Goal: Transaction & Acquisition: Obtain resource

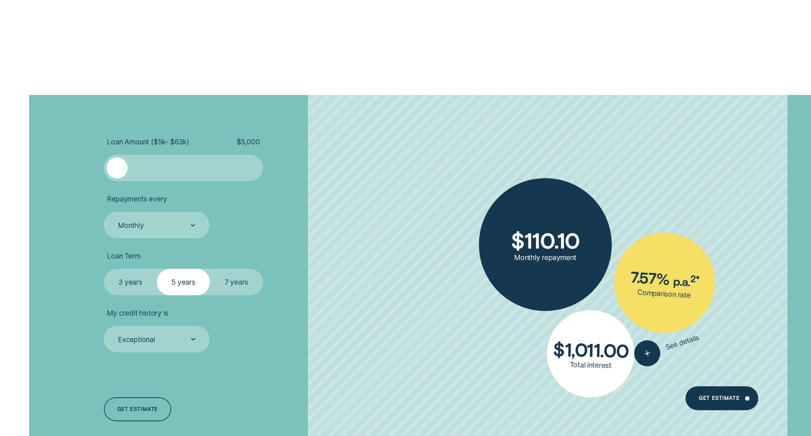
scroll to position [2628, 0]
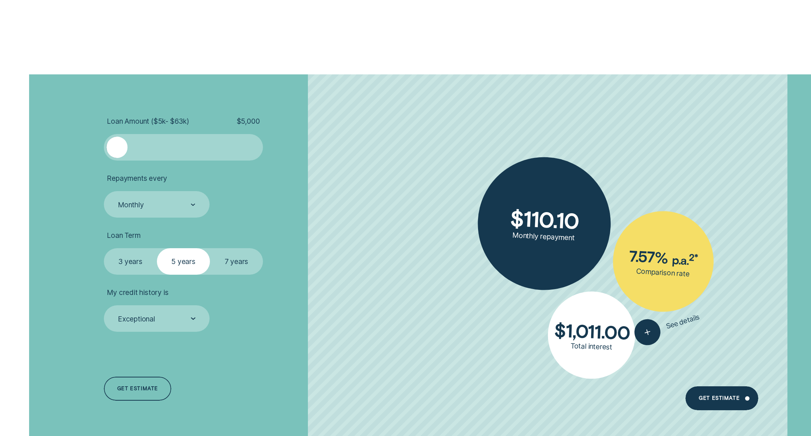
click at [150, 220] on ul "Loan Amount ( $5k - $63k ) $ 5,000 Repayments every Monthly Loan Term Select Lo…" at bounding box center [227, 224] width 247 height 215
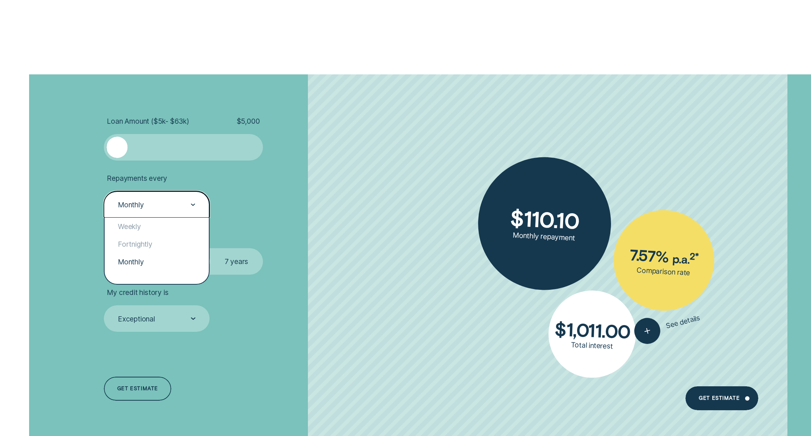
click at [152, 210] on div "Monthly" at bounding box center [157, 204] width 106 height 27
click at [84, 208] on div "Loan Amount ( $5k - $63k ) $ 5,000 Repayments every option Monthly selected, 3 …" at bounding box center [405, 259] width 714 height 370
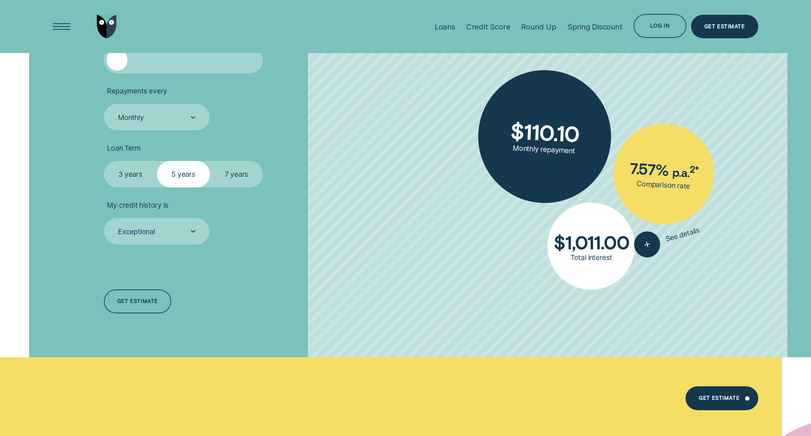
scroll to position [2681, 0]
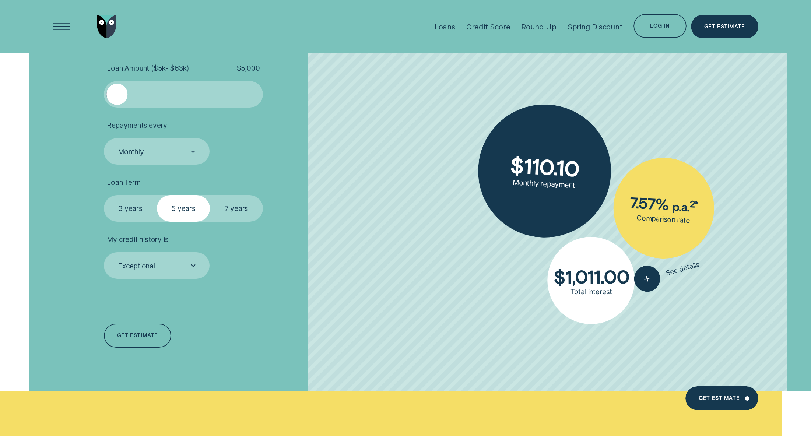
click at [141, 206] on label "3 years" at bounding box center [130, 208] width 53 height 27
click at [104, 195] on input "3 years" at bounding box center [104, 195] width 0 height 0
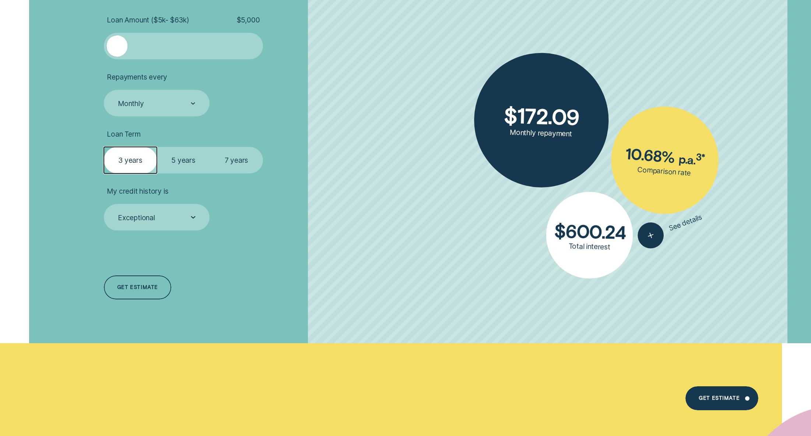
scroll to position [2733, 0]
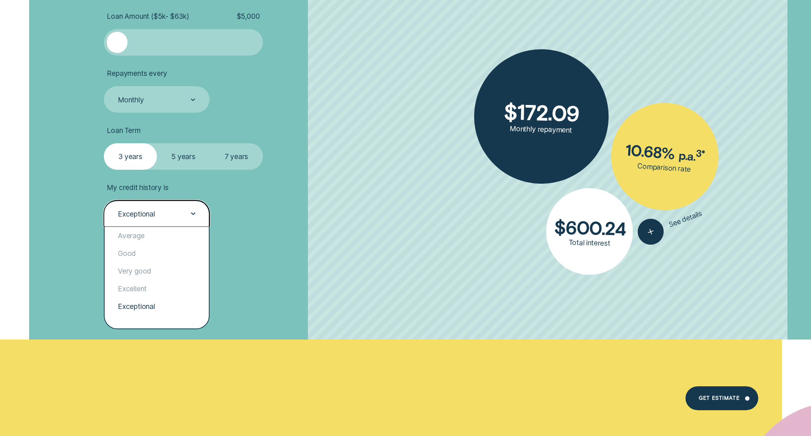
click at [175, 214] on div "Exceptional" at bounding box center [156, 214] width 78 height 10
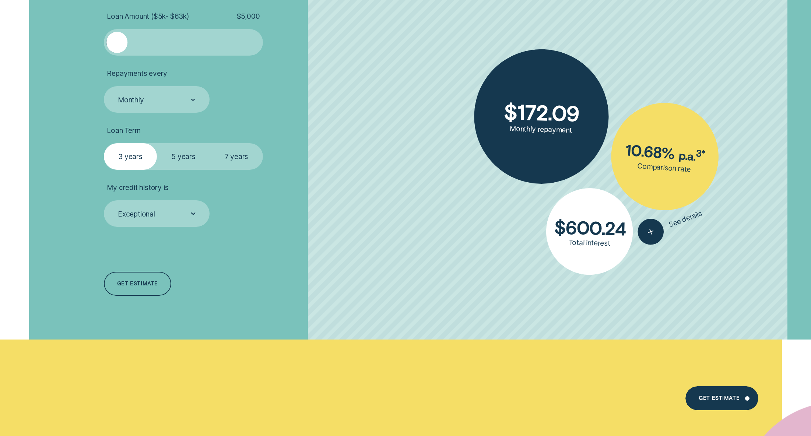
click at [274, 232] on div "Loan Amount ( $5k - $63k ) $ 5,000 Repayments every Monthly Loan Term Select Lo…" at bounding box center [226, 154] width 255 height 370
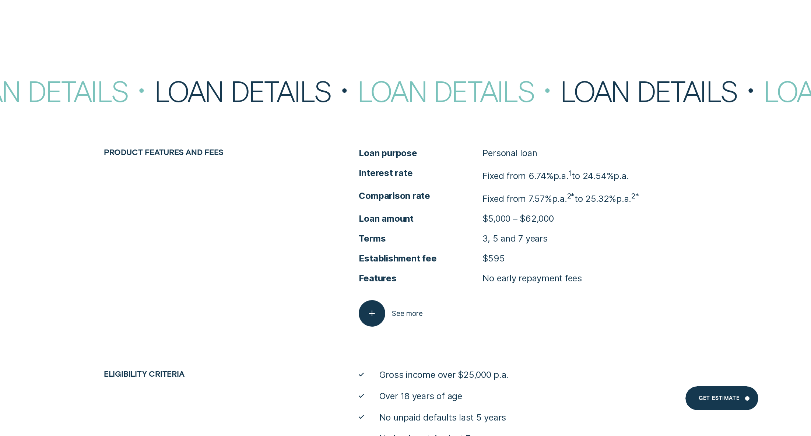
scroll to position [3916, 0]
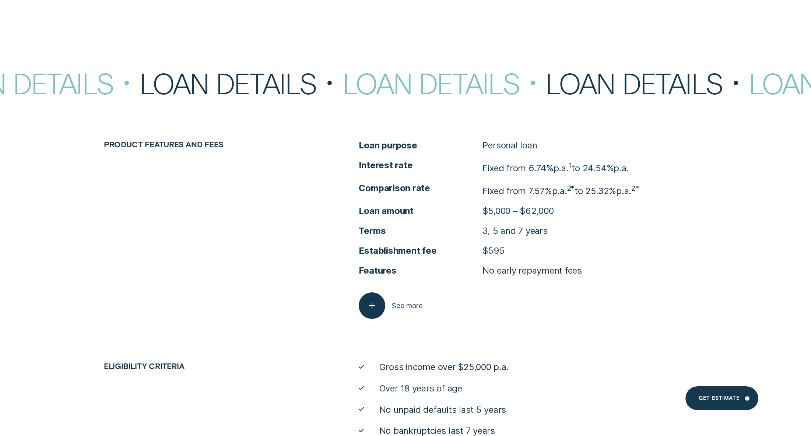
click at [367, 286] on div "Loan purpose Personal loan Interest rate Fixed from 6.74% p.a. 1 to 24.54% p.a.…" at bounding box center [532, 230] width 357 height 180
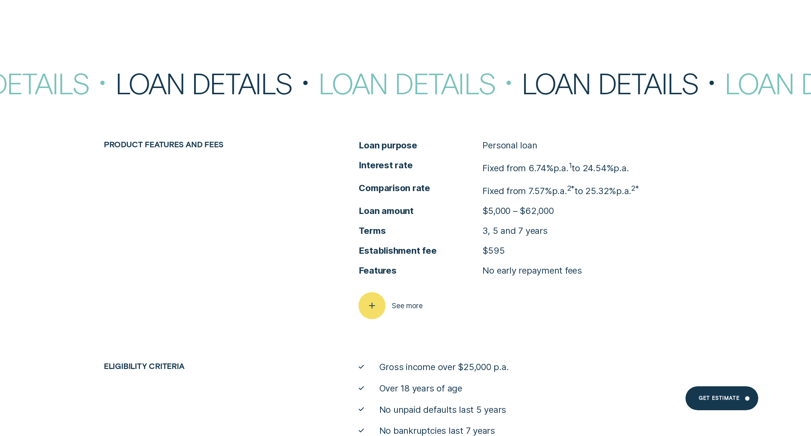
click at [367, 304] on icon "button" at bounding box center [373, 305] width 14 height 11
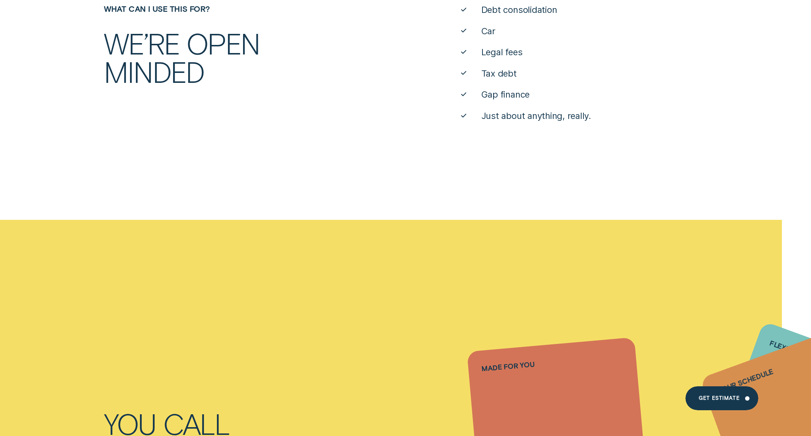
scroll to position [0, 0]
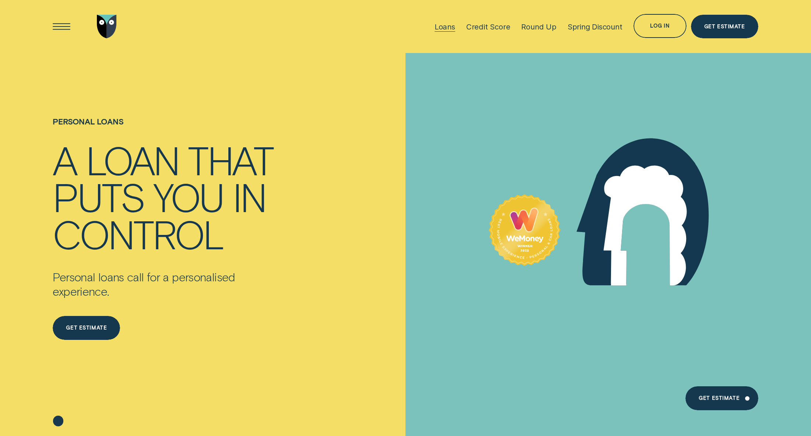
click at [453, 27] on div "Loans" at bounding box center [445, 26] width 21 height 9
